Goal: Task Accomplishment & Management: Use online tool/utility

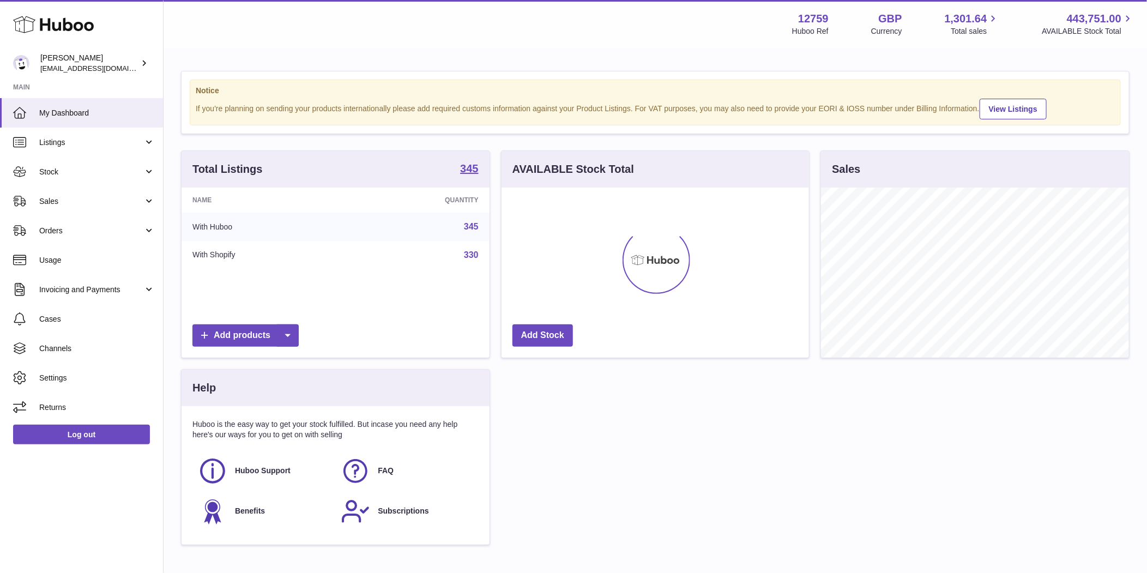
scroll to position [170, 308]
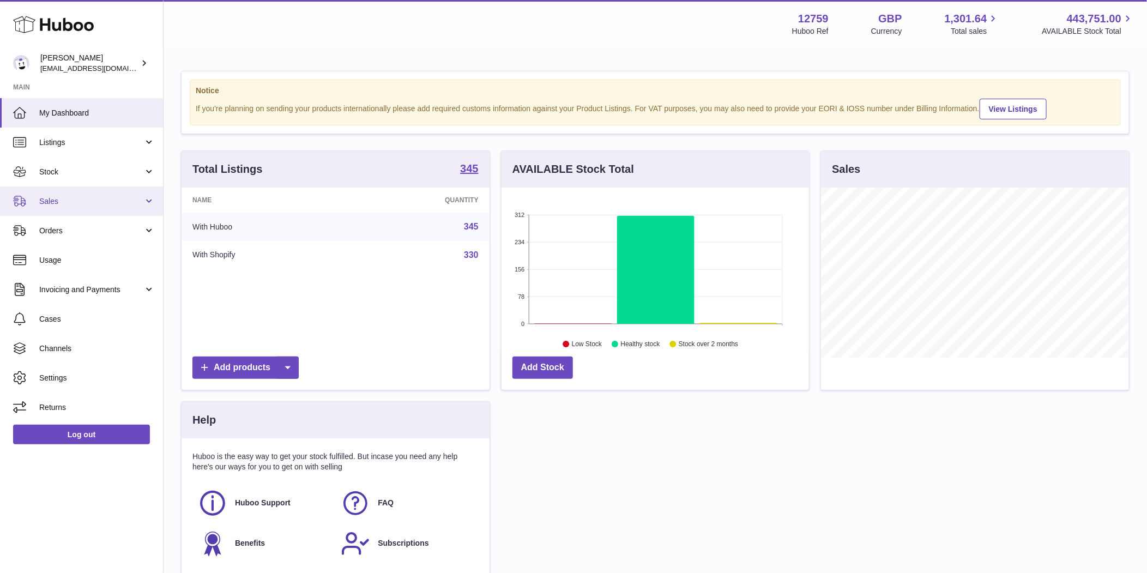
click at [48, 210] on link "Sales" at bounding box center [81, 200] width 163 height 29
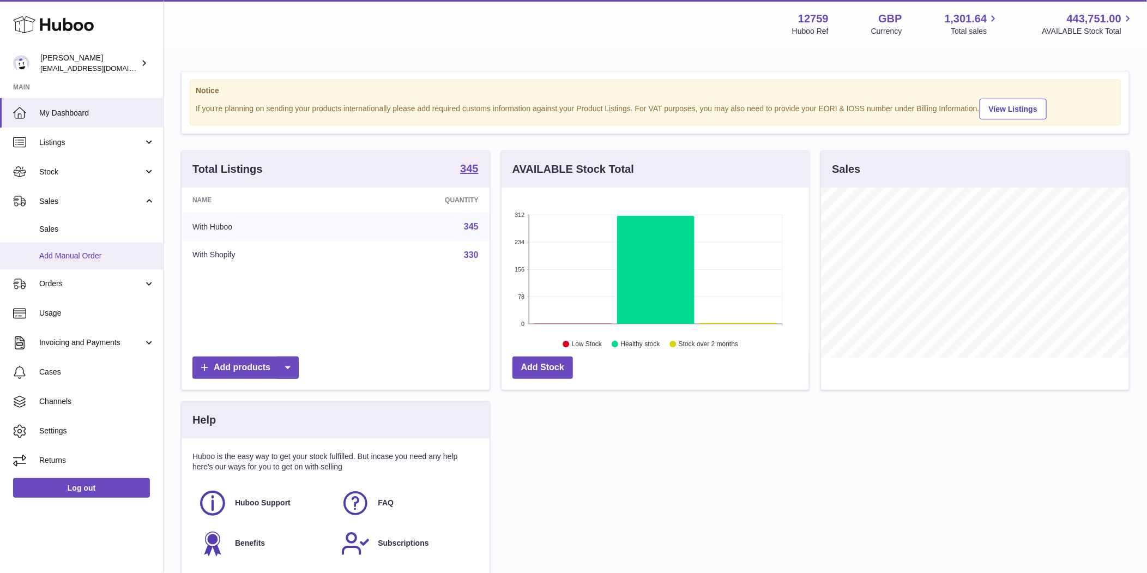
click at [50, 248] on link "Add Manual Order" at bounding box center [81, 256] width 163 height 27
click at [56, 227] on span "Sales" at bounding box center [97, 229] width 116 height 10
